Goal: Information Seeking & Learning: Learn about a topic

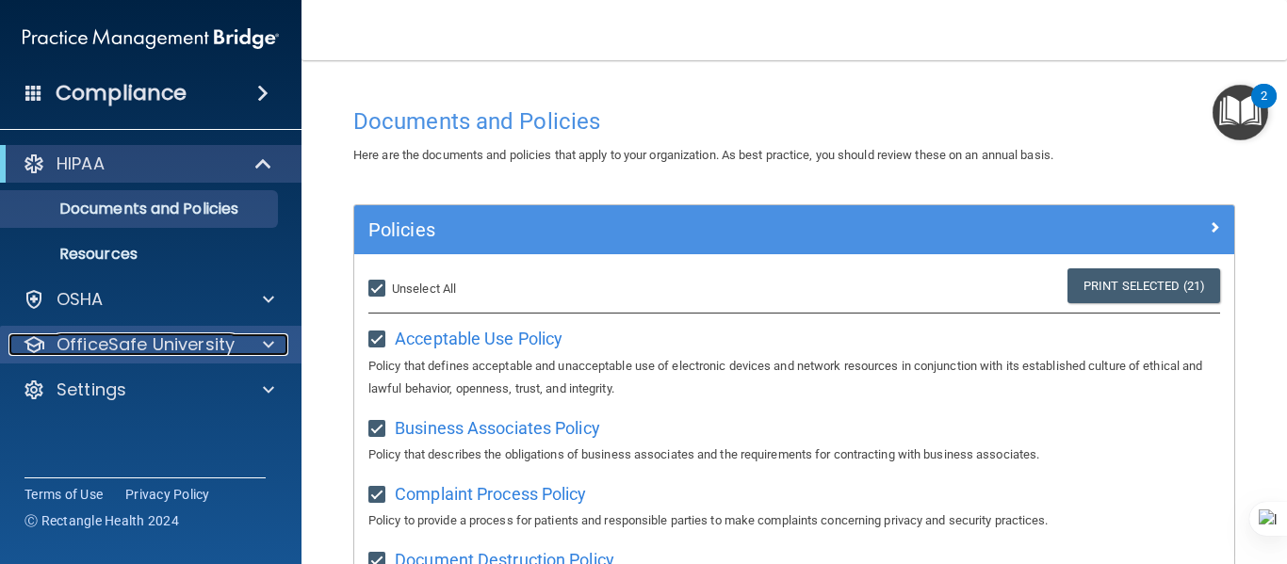
click at [122, 350] on p "OfficeSafe University" at bounding box center [146, 345] width 178 height 23
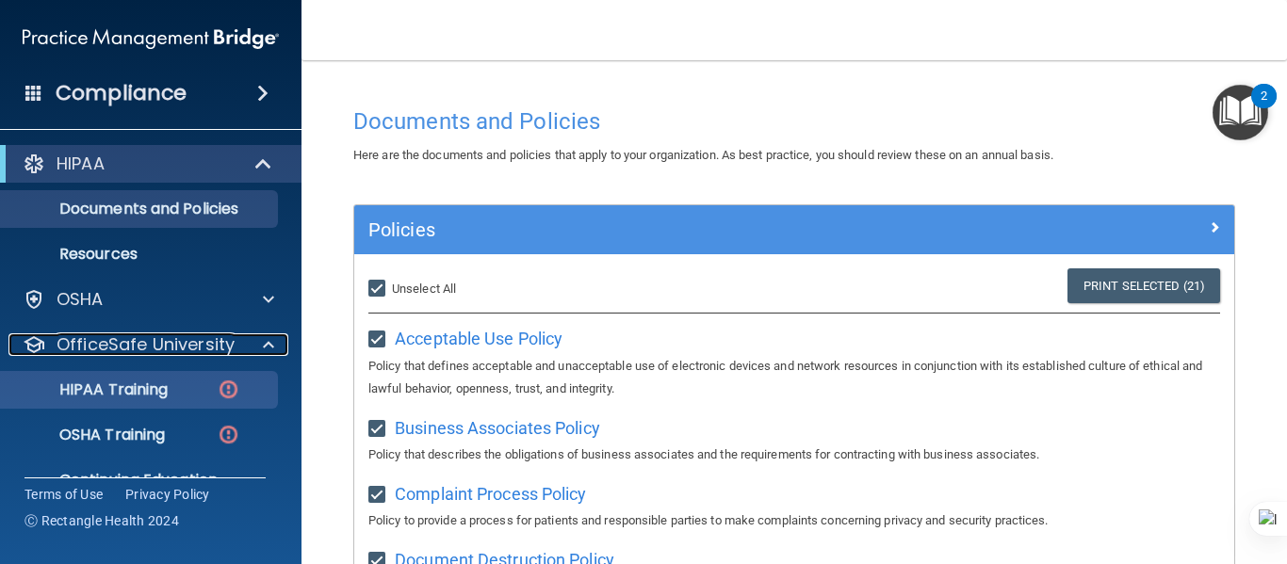
scroll to position [82, 0]
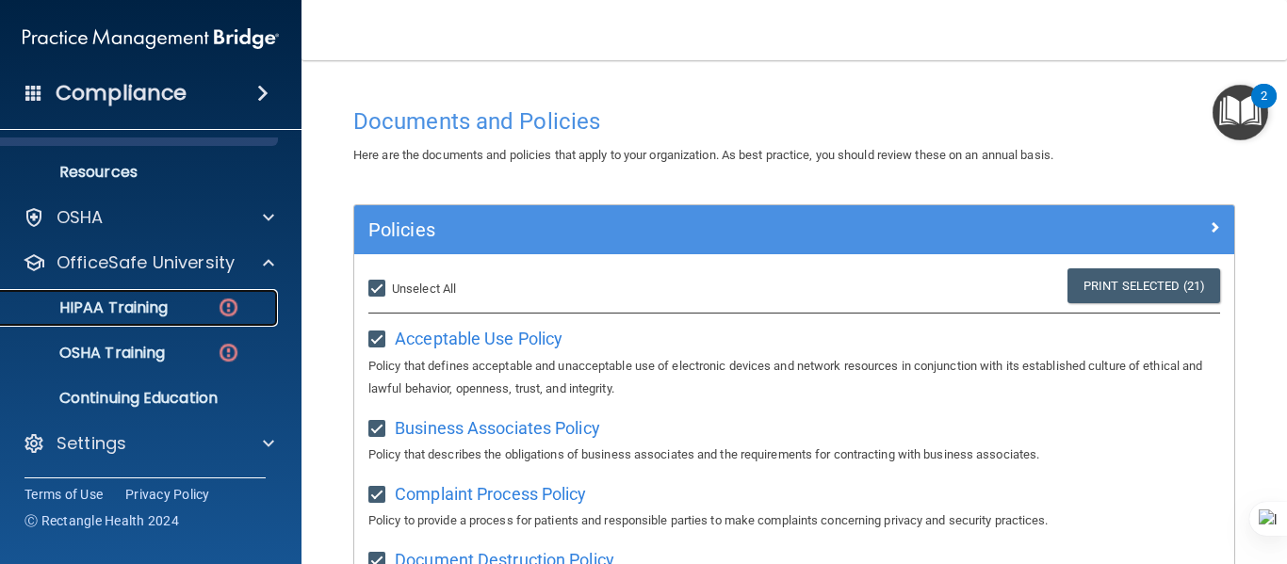
click at [150, 324] on link "HIPAA Training" at bounding box center [129, 308] width 297 height 38
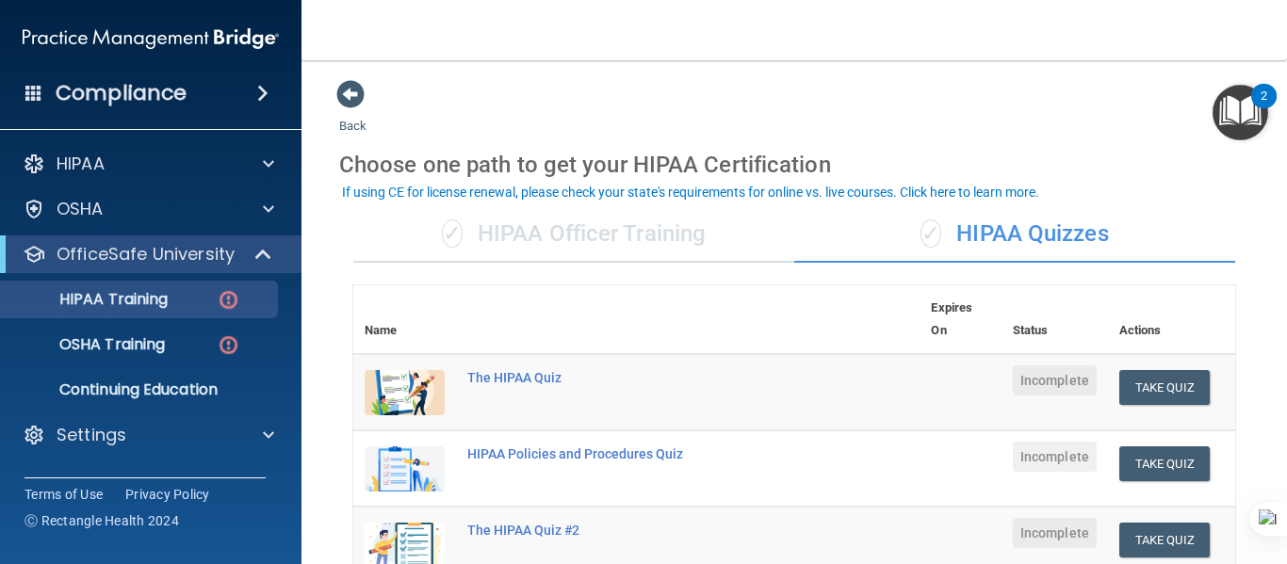
click at [523, 250] on div "✓ HIPAA Officer Training" at bounding box center [573, 234] width 441 height 57
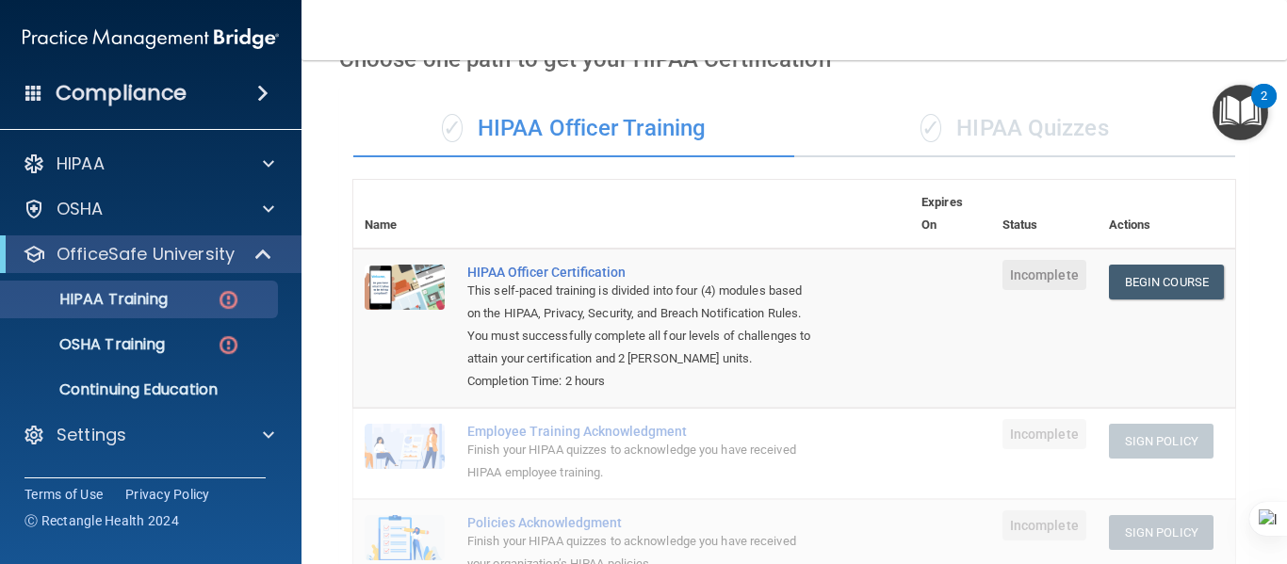
scroll to position [94, 0]
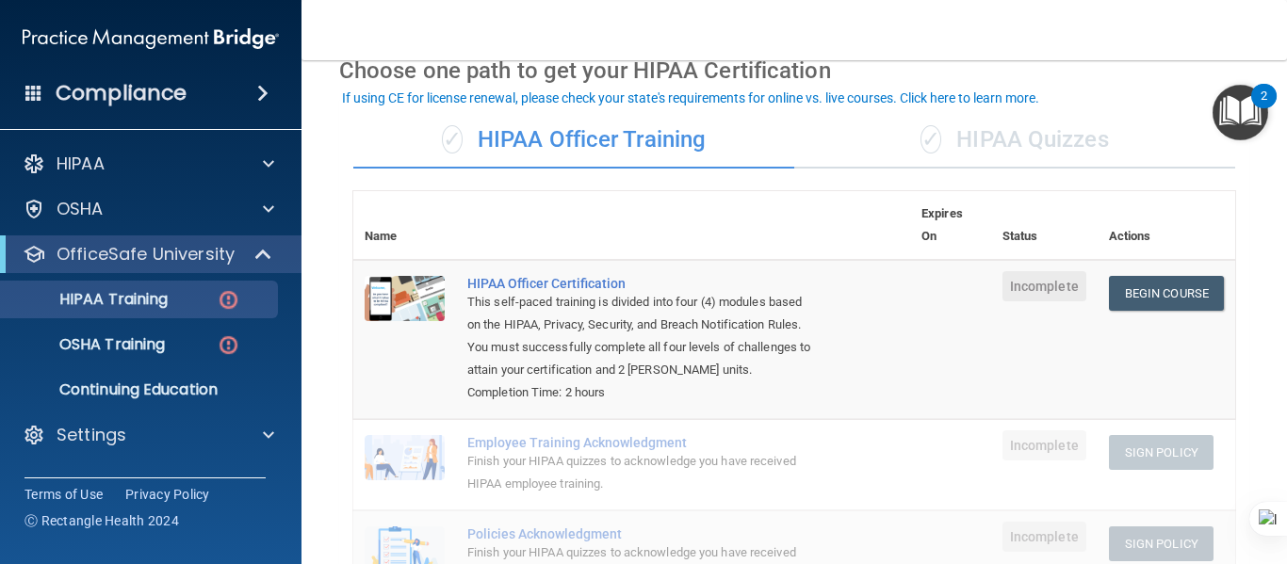
click at [921, 147] on span "✓" at bounding box center [931, 139] width 21 height 28
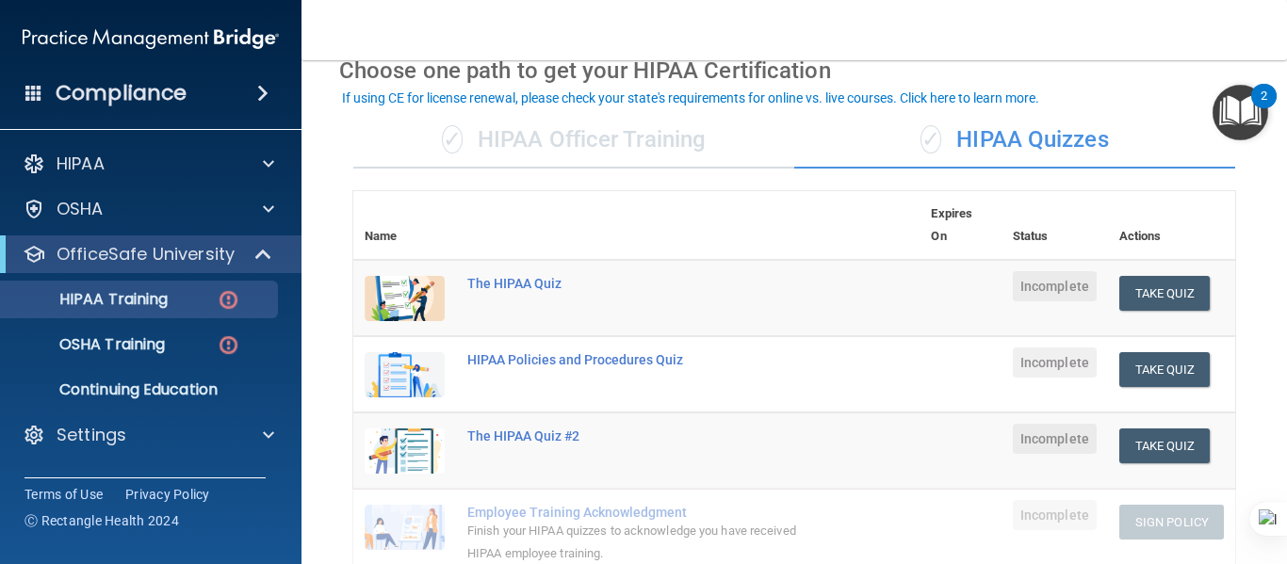
click at [714, 148] on div "✓ HIPAA Officer Training" at bounding box center [573, 140] width 441 height 57
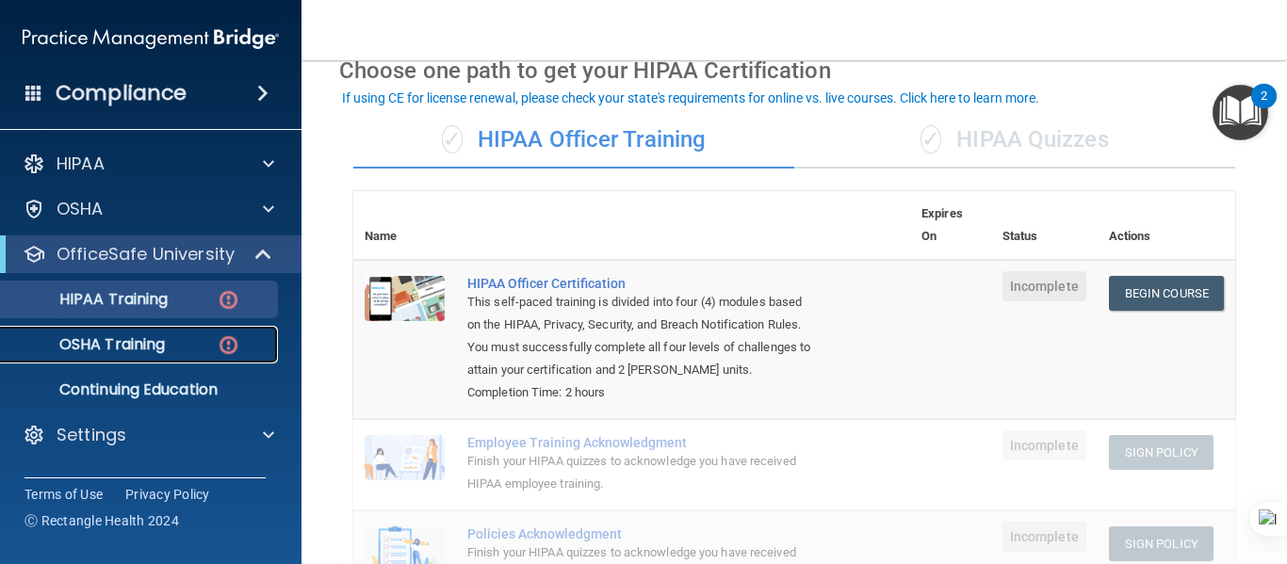
click at [217, 348] on img at bounding box center [229, 346] width 24 height 24
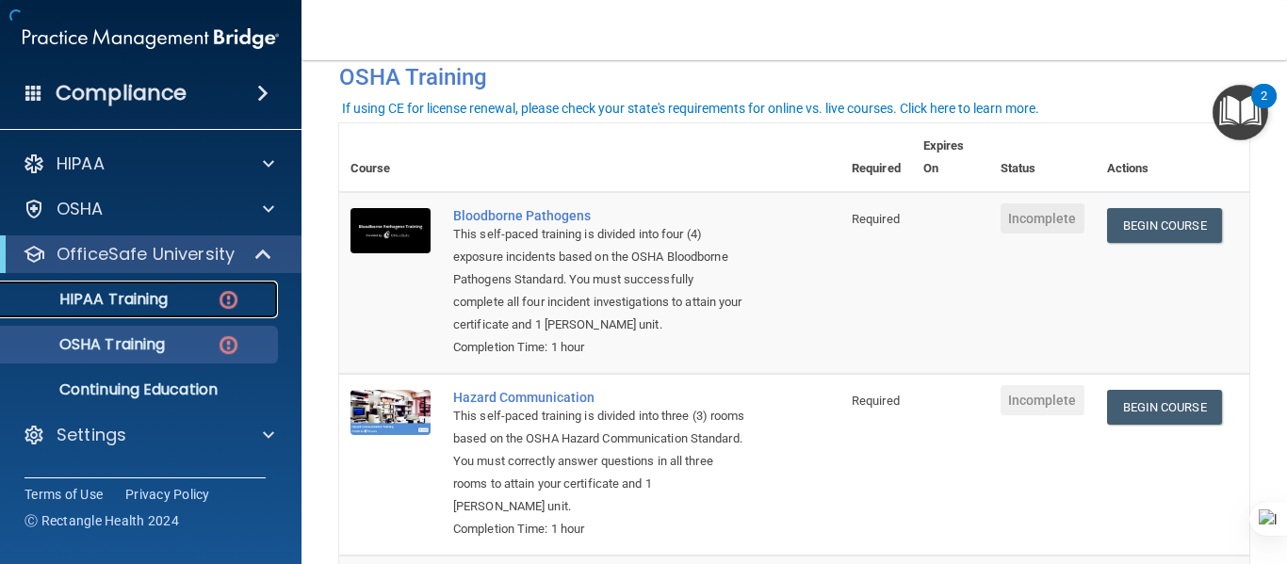
click at [208, 305] on div "HIPAA Training" at bounding box center [140, 299] width 257 height 19
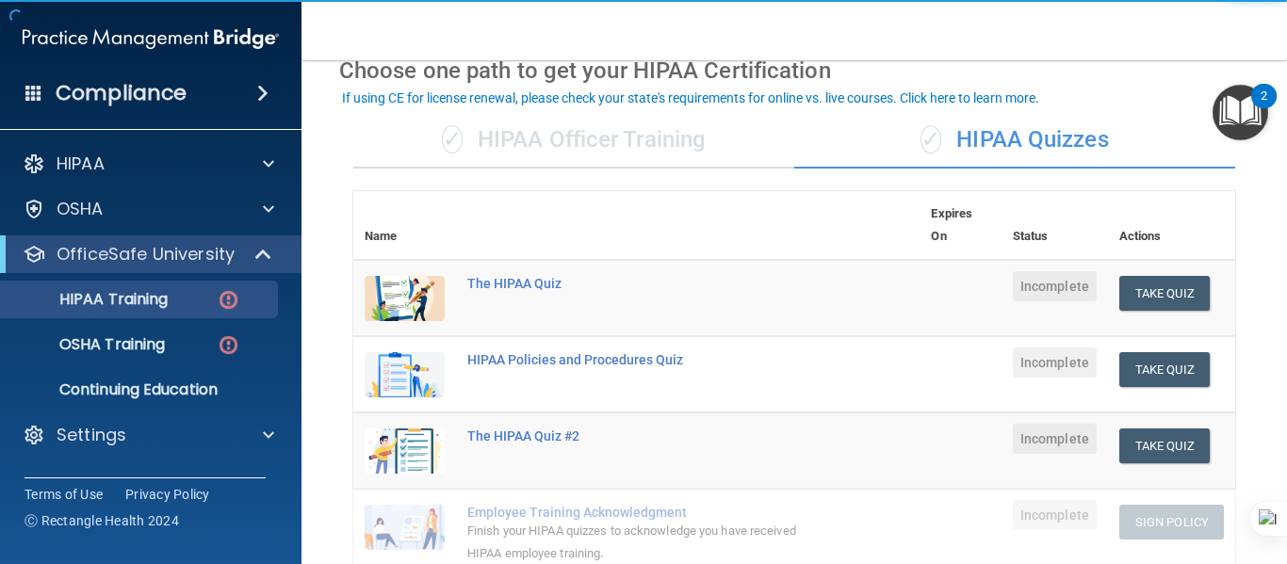
click at [595, 144] on div "✓ HIPAA Officer Training" at bounding box center [573, 140] width 441 height 57
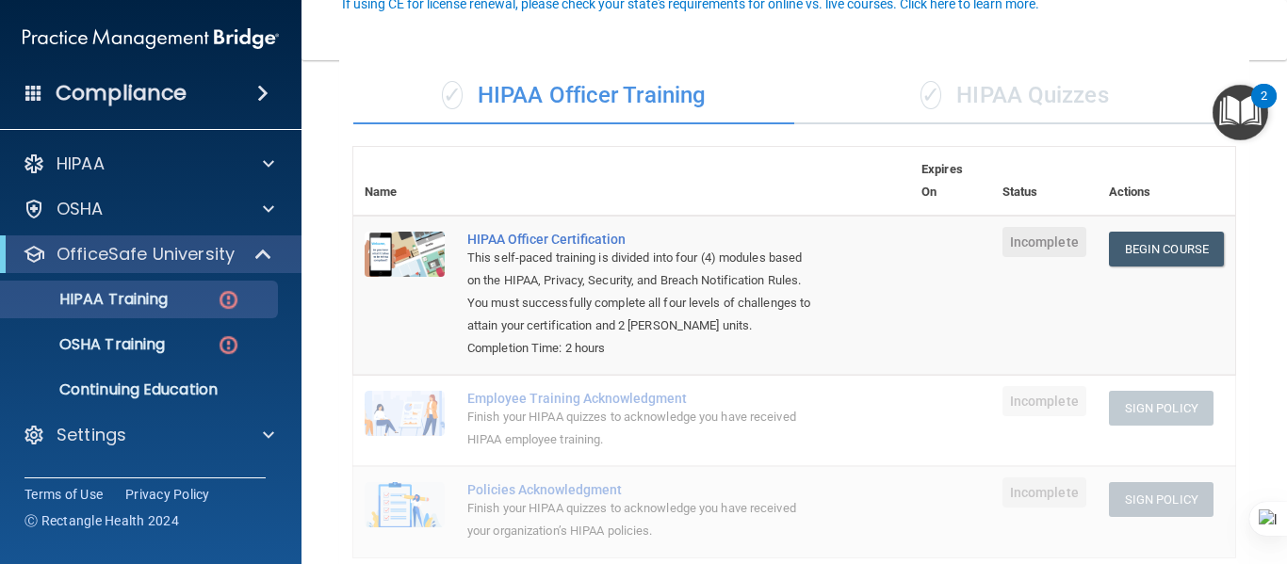
scroll to position [188, 0]
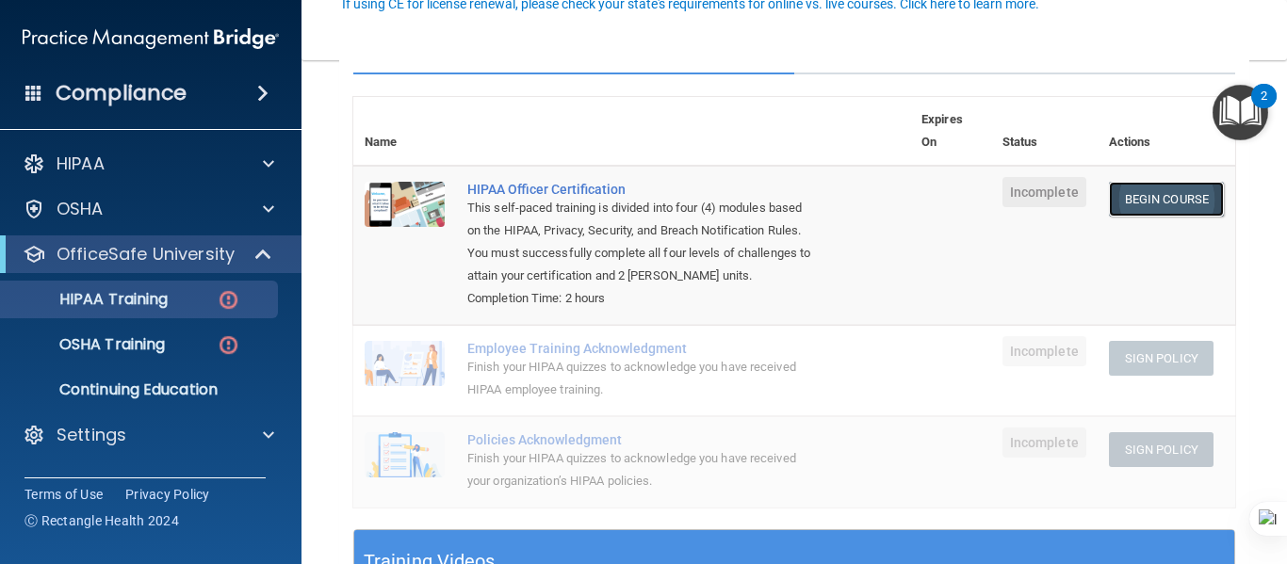
click at [1168, 194] on link "Begin Course" at bounding box center [1166, 199] width 115 height 35
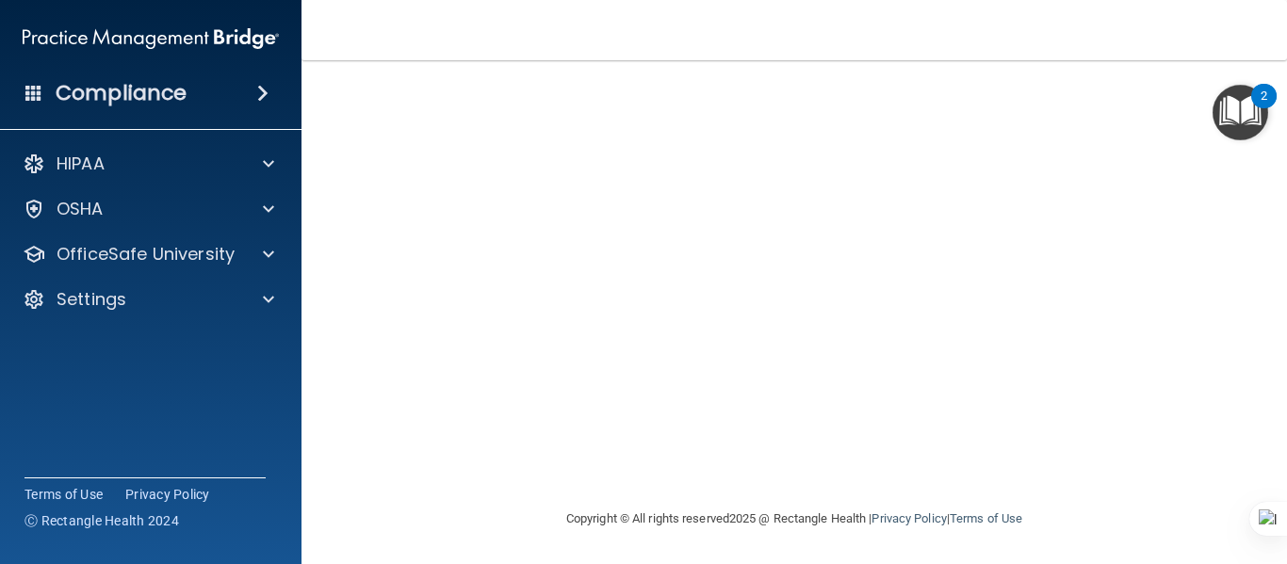
scroll to position [181, 0]
